Goal: Transaction & Acquisition: Purchase product/service

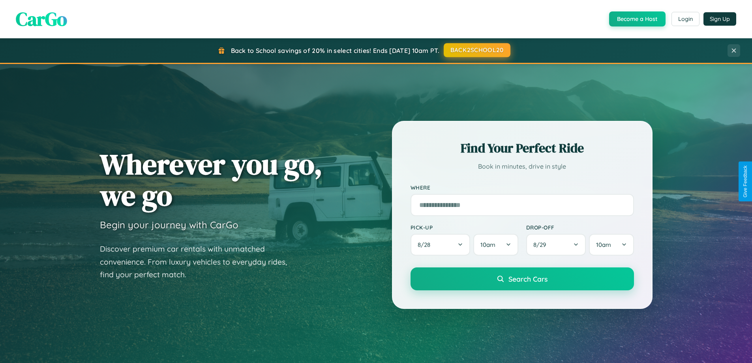
click at [477, 50] on button "BACK2SCHOOL20" at bounding box center [477, 50] width 67 height 14
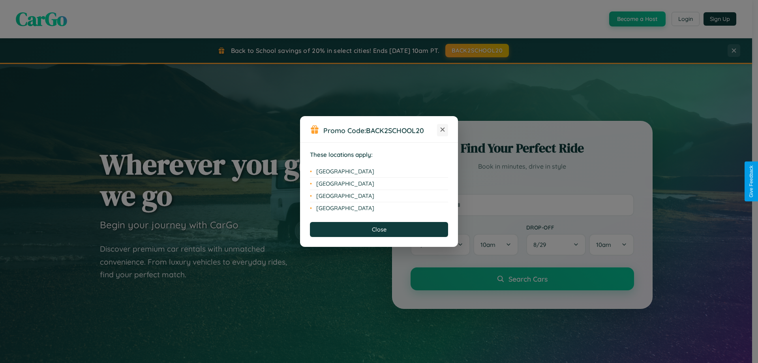
click at [443, 130] on icon at bounding box center [443, 130] width 4 height 4
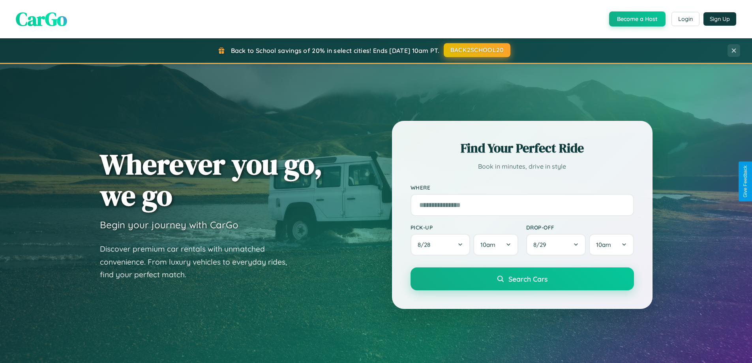
click at [477, 50] on button "BACK2SCHOOL20" at bounding box center [477, 50] width 67 height 14
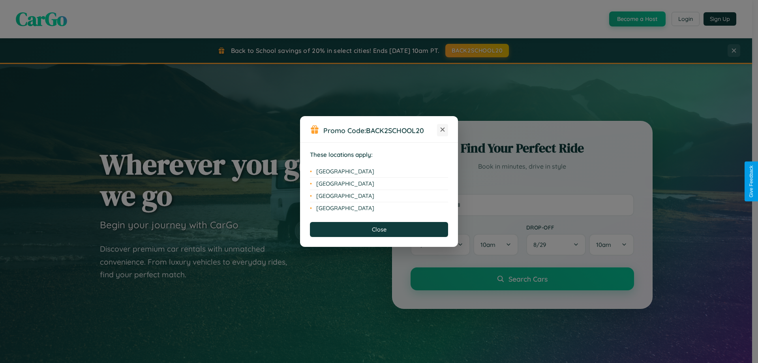
click at [443, 130] on icon at bounding box center [443, 130] width 4 height 4
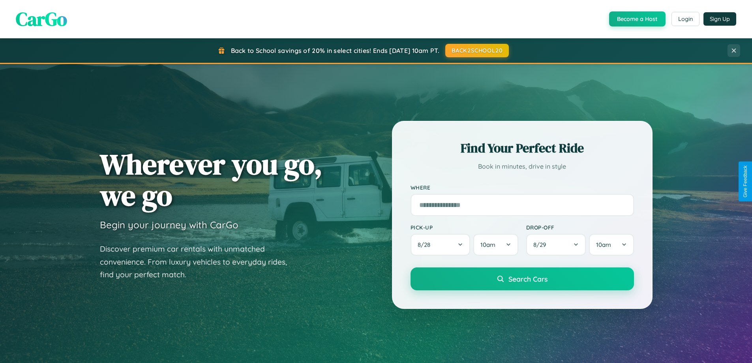
scroll to position [543, 0]
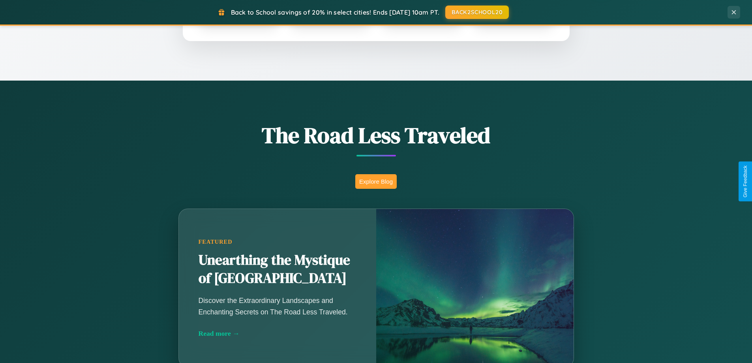
click at [376, 181] on button "Explore Blog" at bounding box center [375, 181] width 41 height 15
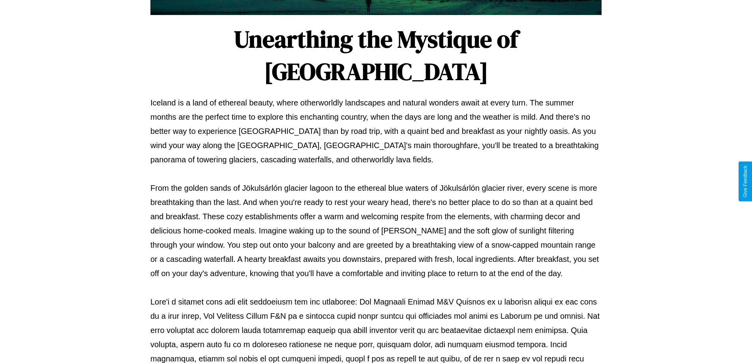
scroll to position [255, 0]
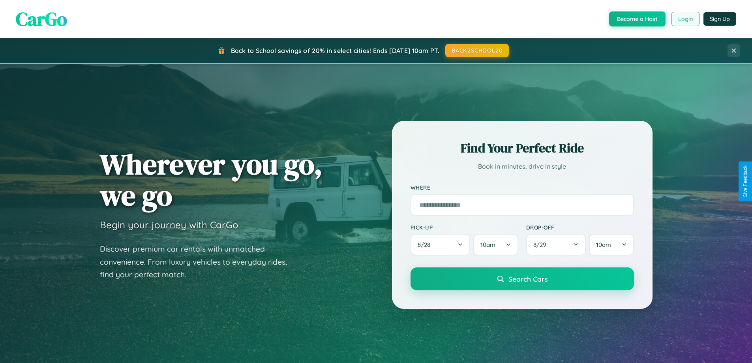
click at [685, 19] on button "Login" at bounding box center [686, 19] width 28 height 14
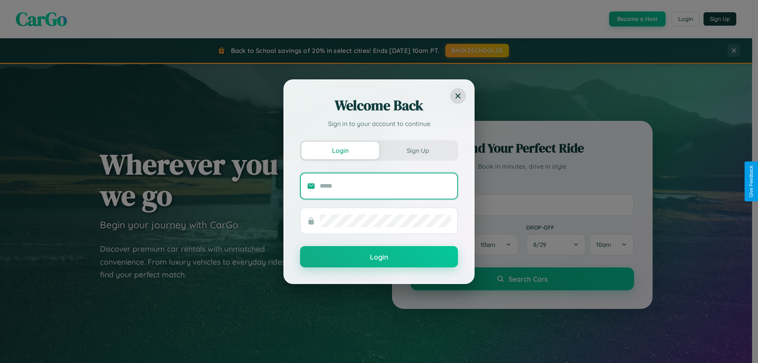
click at [385, 186] on input "text" at bounding box center [385, 186] width 131 height 13
type input "**********"
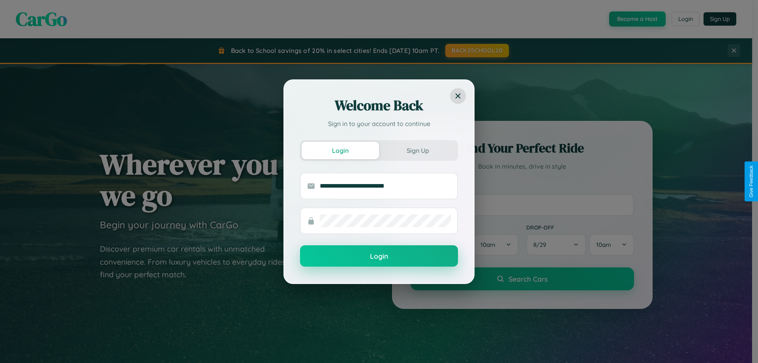
click at [379, 256] on button "Login" at bounding box center [379, 255] width 158 height 21
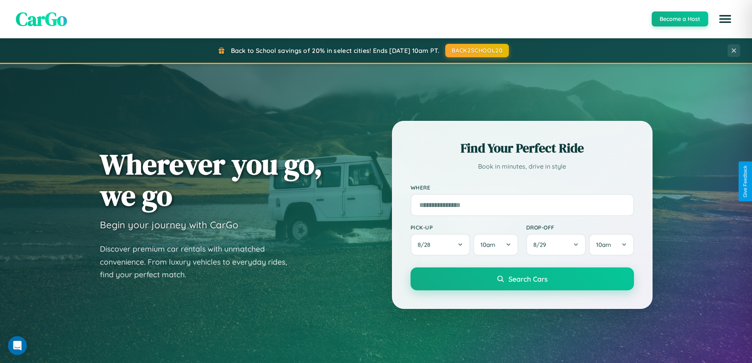
scroll to position [340, 0]
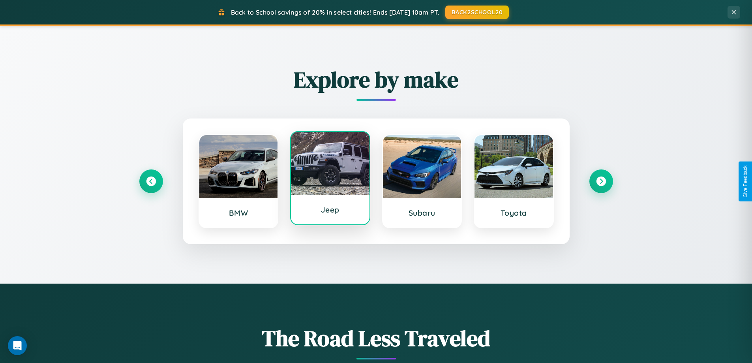
click at [330, 179] on div at bounding box center [330, 163] width 79 height 63
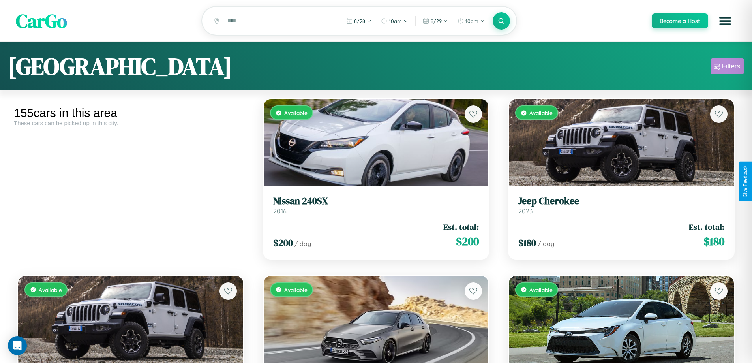
click at [727, 68] on div "Filters" at bounding box center [731, 66] width 18 height 8
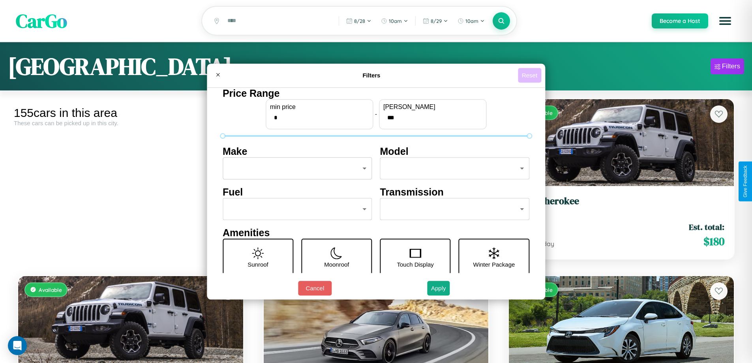
click at [531, 75] on button "Reset" at bounding box center [529, 75] width 23 height 15
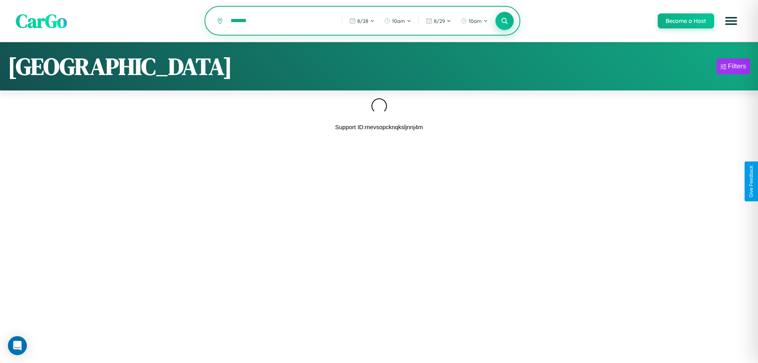
type input "*******"
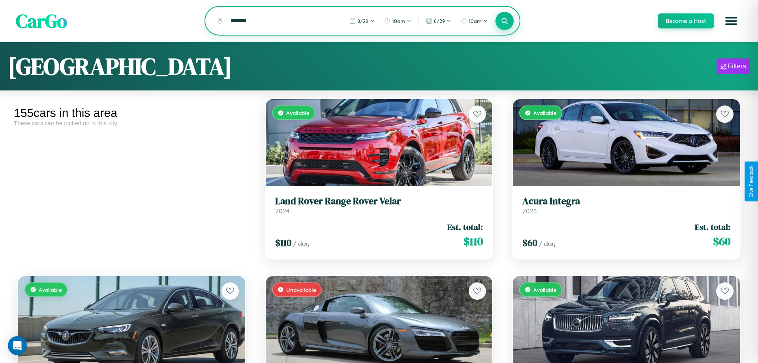
click at [501, 21] on icon at bounding box center [505, 21] width 8 height 8
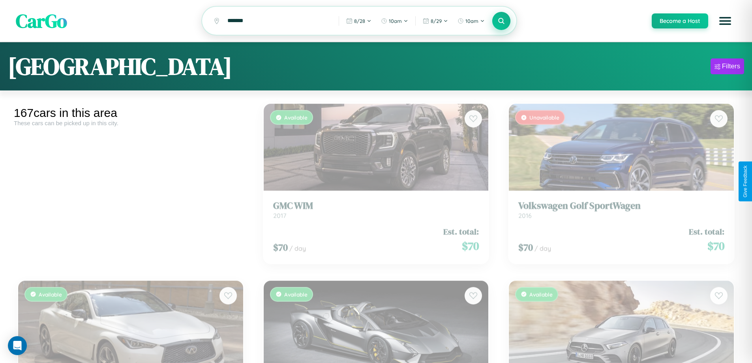
scroll to position [2410, 0]
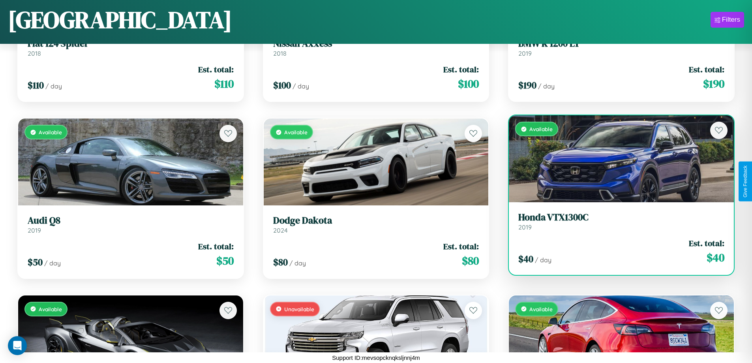
click at [616, 221] on h3 "Honda VTX1300C" at bounding box center [621, 217] width 206 height 11
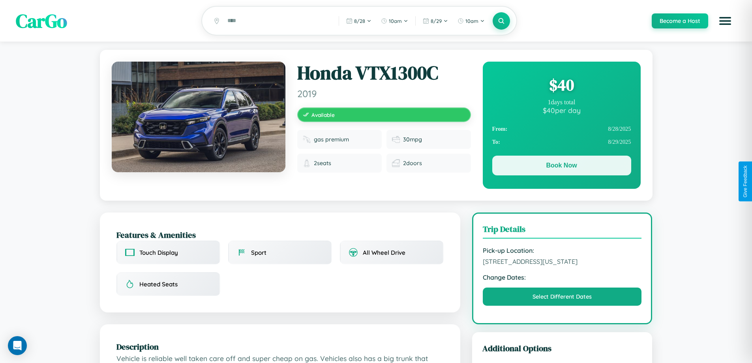
click at [562, 167] on button "Book Now" at bounding box center [561, 166] width 139 height 20
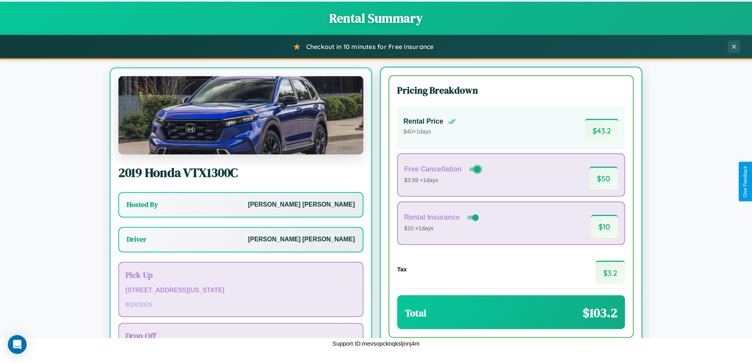
scroll to position [37, 0]
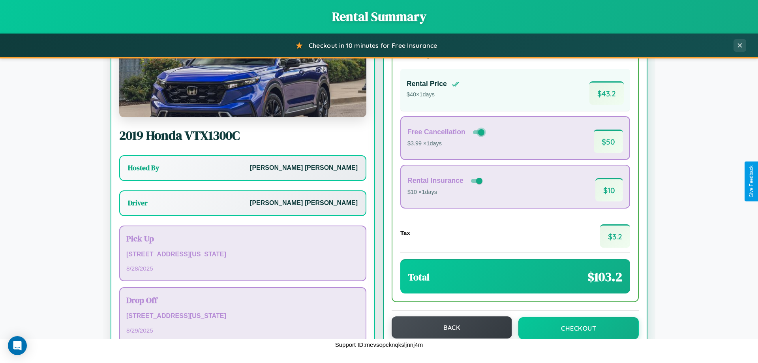
click at [448, 327] on button "Back" at bounding box center [452, 327] width 120 height 22
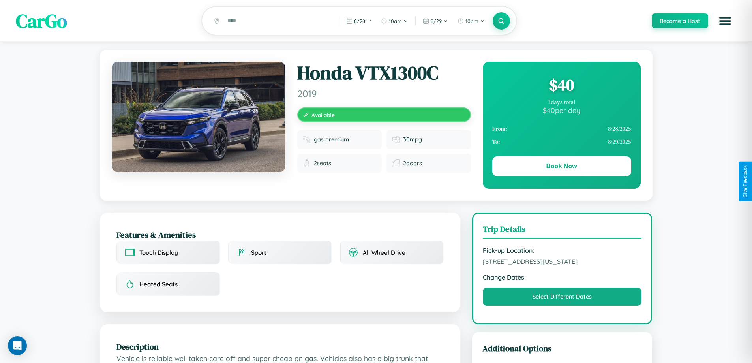
click at [562, 86] on div "$ 40" at bounding box center [561, 84] width 139 height 21
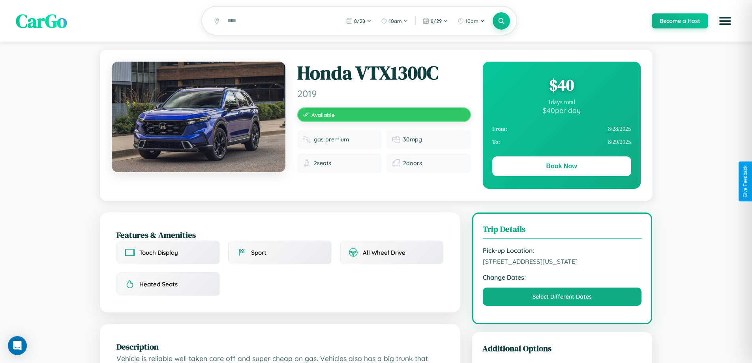
click at [562, 86] on div "$ 40" at bounding box center [561, 84] width 139 height 21
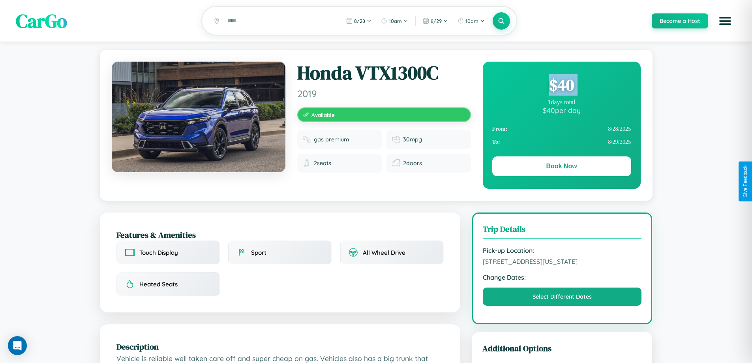
click at [562, 86] on div "$ 40" at bounding box center [561, 84] width 139 height 21
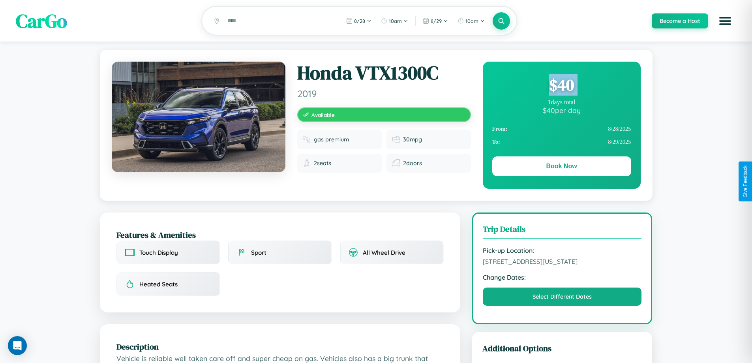
click at [562, 86] on div "$ 40" at bounding box center [561, 84] width 139 height 21
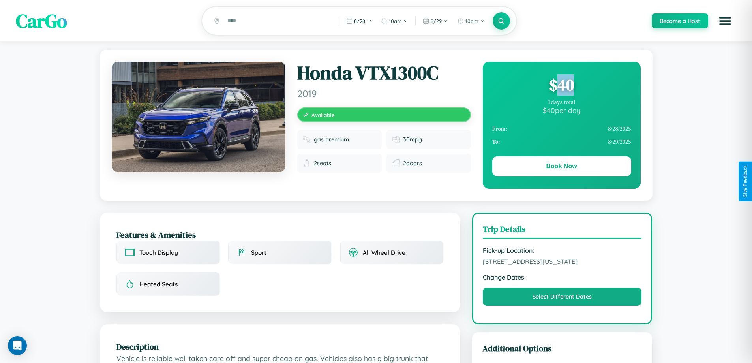
click at [562, 86] on div "$ 40" at bounding box center [561, 84] width 139 height 21
